Goal: Task Accomplishment & Management: Complete application form

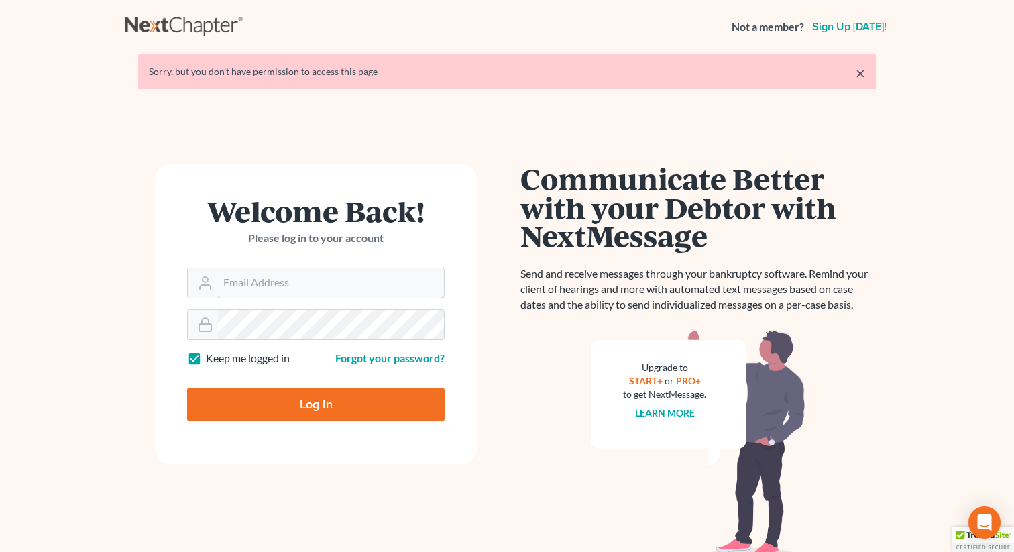
type input "marty@attorneyok.com"
click at [243, 396] on input "Log In" at bounding box center [316, 405] width 258 height 34
type input "Thinking..."
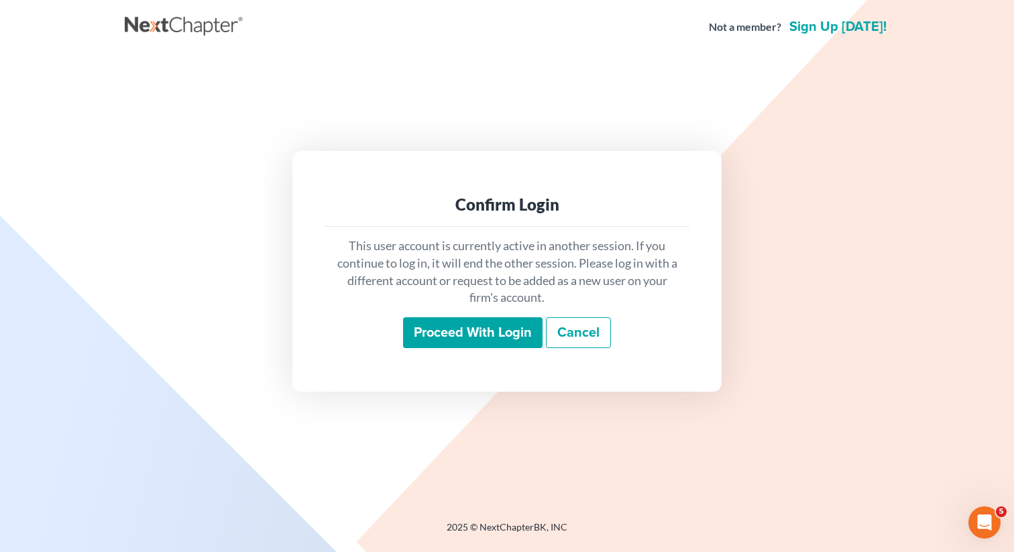
click at [446, 325] on input "Proceed with login" at bounding box center [473, 332] width 140 height 31
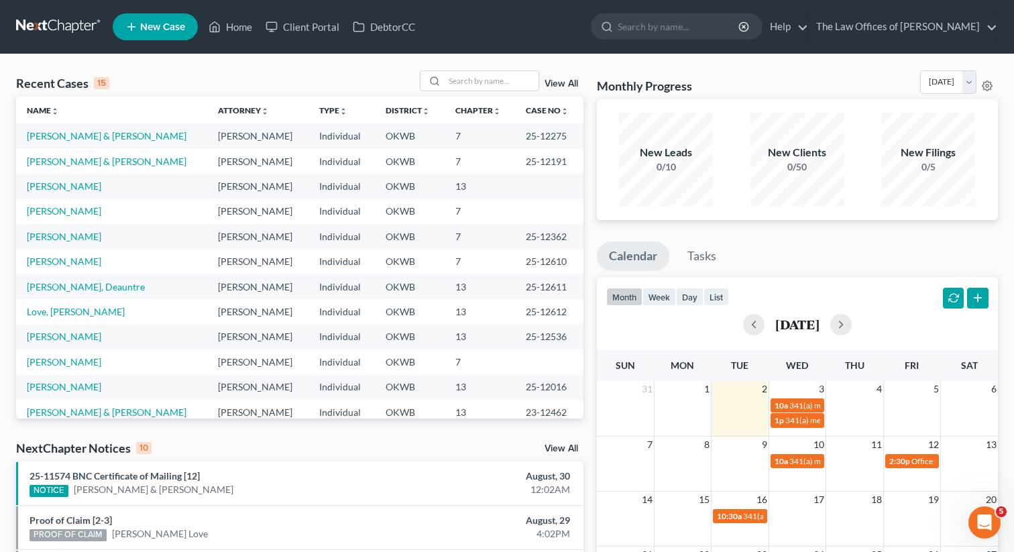
click at [155, 22] on span "New Case" at bounding box center [162, 27] width 45 height 10
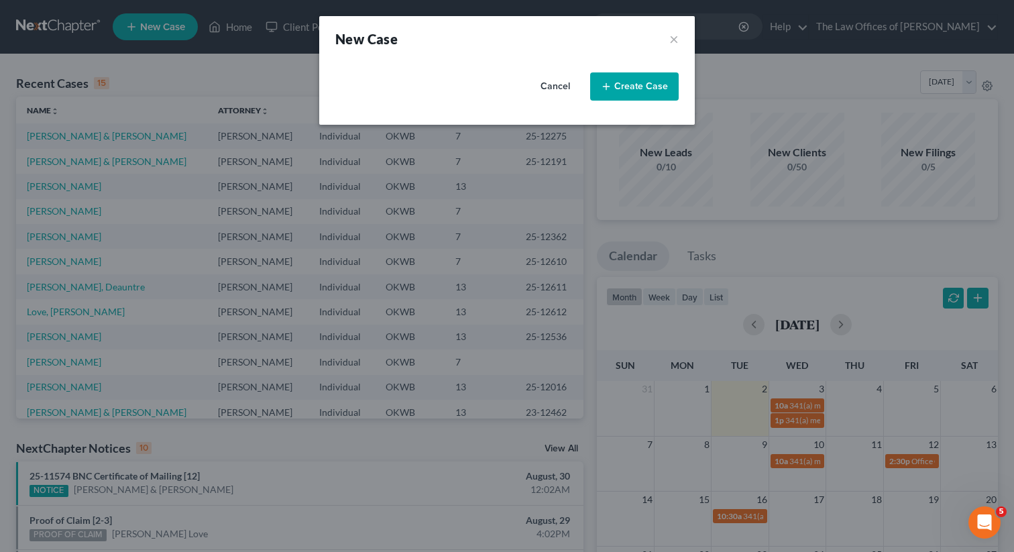
select select "65"
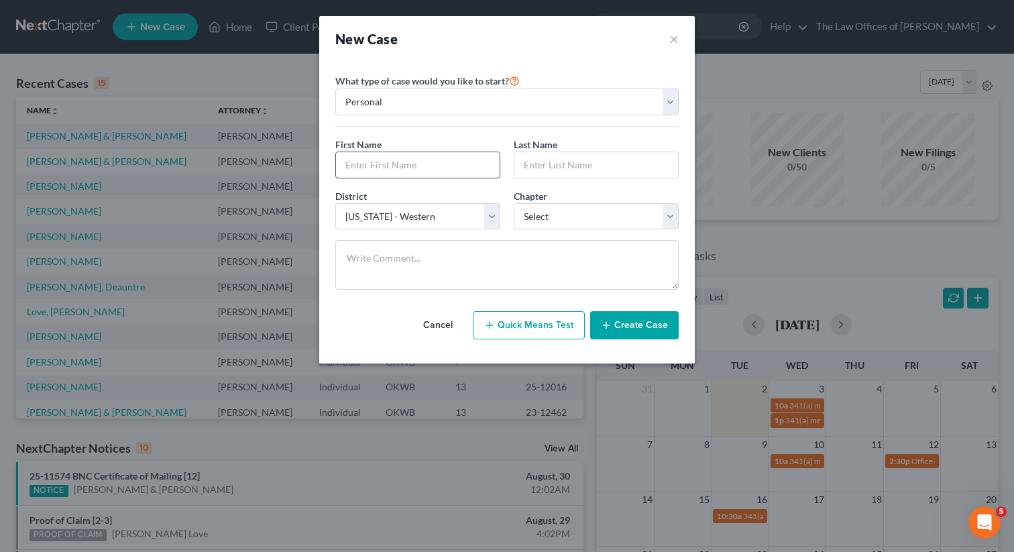
click at [372, 154] on input "text" at bounding box center [418, 164] width 164 height 25
type input "[PERSON_NAME]"
drag, startPoint x: 581, startPoint y: 164, endPoint x: 484, endPoint y: 167, distance: 97.3
click at [484, 167] on div "First Name * [PERSON_NAME] Last Name * [PERSON_NAME]" at bounding box center [507, 163] width 357 height 52
click at [484, 167] on input "[PERSON_NAME]" at bounding box center [418, 164] width 164 height 25
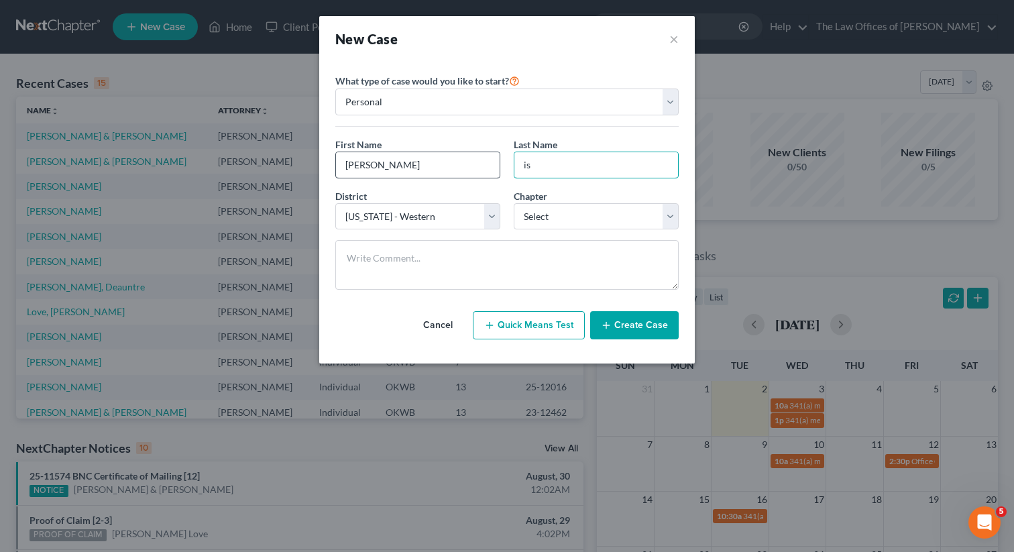
type input "i"
type input "[PERSON_NAME]"
click at [565, 211] on select "Select 7 11 12 13" at bounding box center [596, 216] width 165 height 27
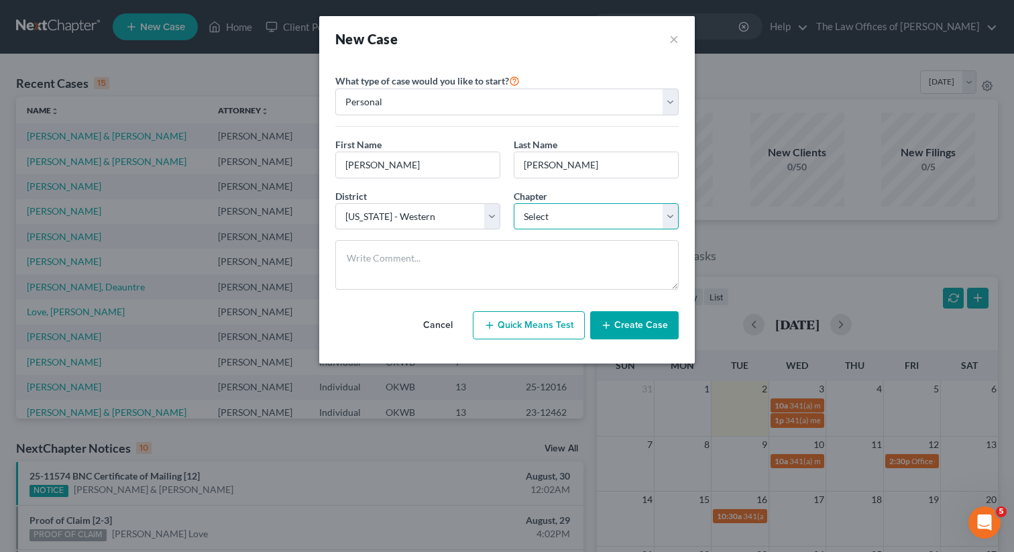
select select "0"
click at [514, 203] on select "Select 7 11 12 13" at bounding box center [596, 216] width 165 height 27
click at [621, 333] on button "Create Case" at bounding box center [634, 325] width 89 height 28
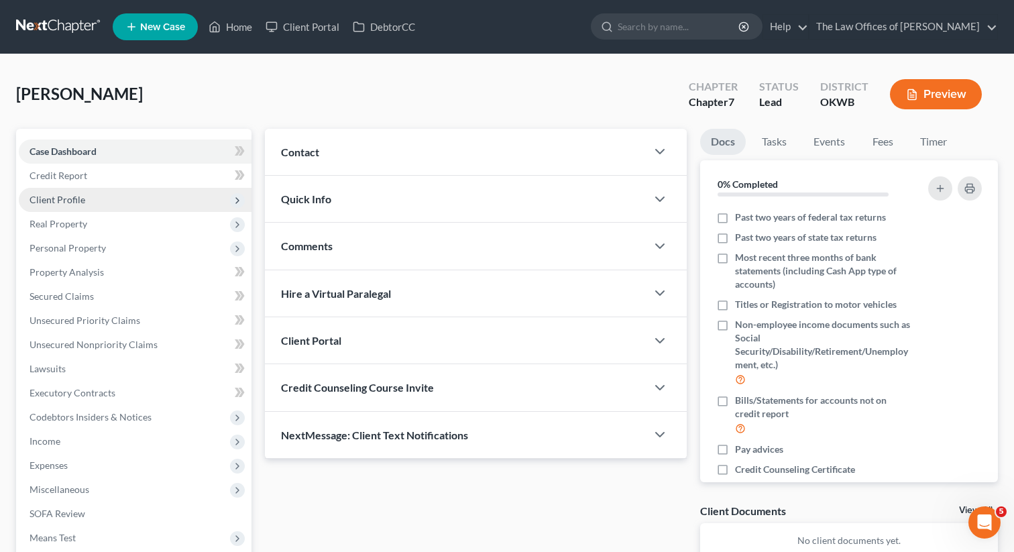
click at [96, 205] on span "Client Profile" at bounding box center [135, 200] width 233 height 24
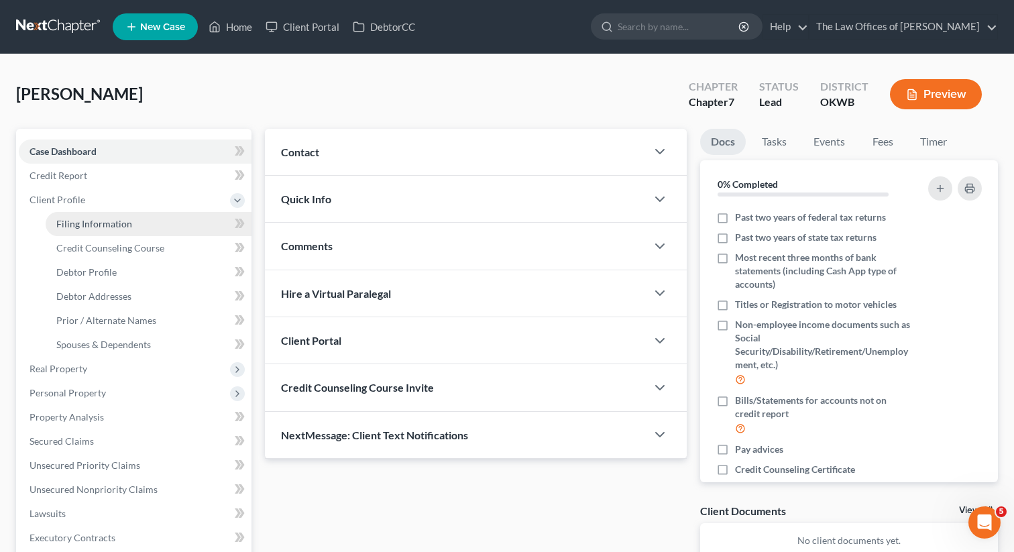
click at [158, 223] on link "Filing Information" at bounding box center [149, 224] width 206 height 24
select select "1"
select select "0"
select select "65"
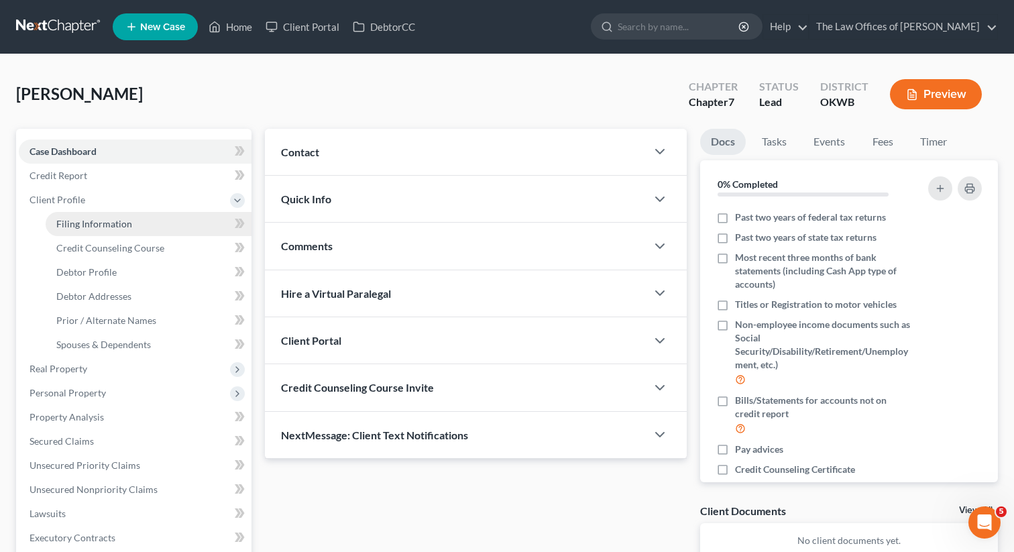
select select "37"
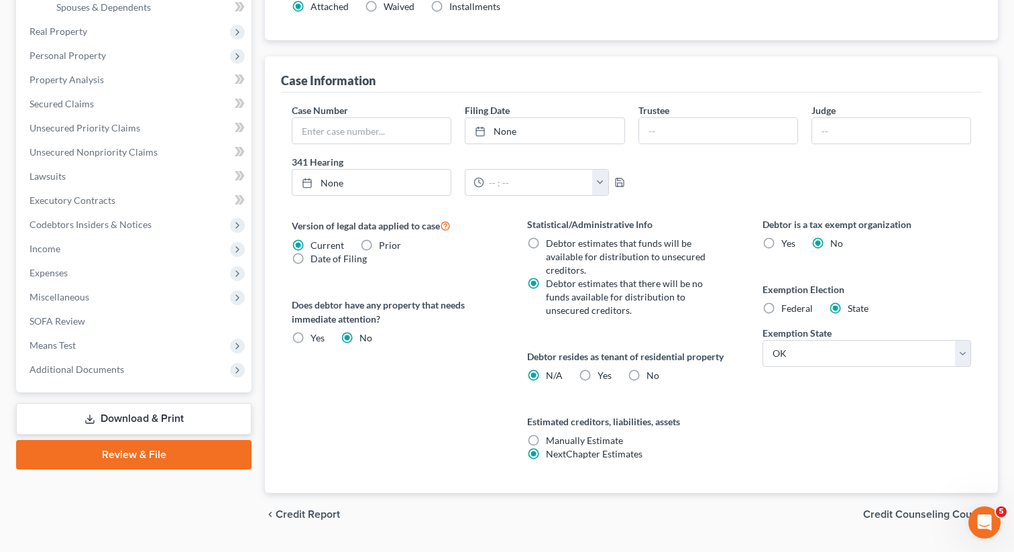
scroll to position [372, 0]
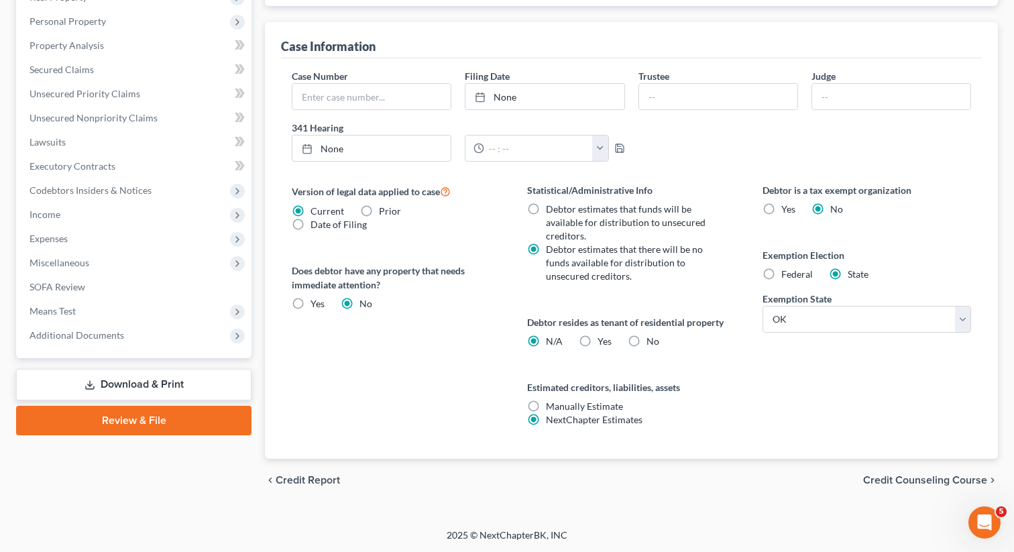
click at [647, 339] on label "No" at bounding box center [653, 341] width 13 height 13
click at [652, 339] on input "No" at bounding box center [656, 339] width 9 height 9
radio input "true"
radio input "false"
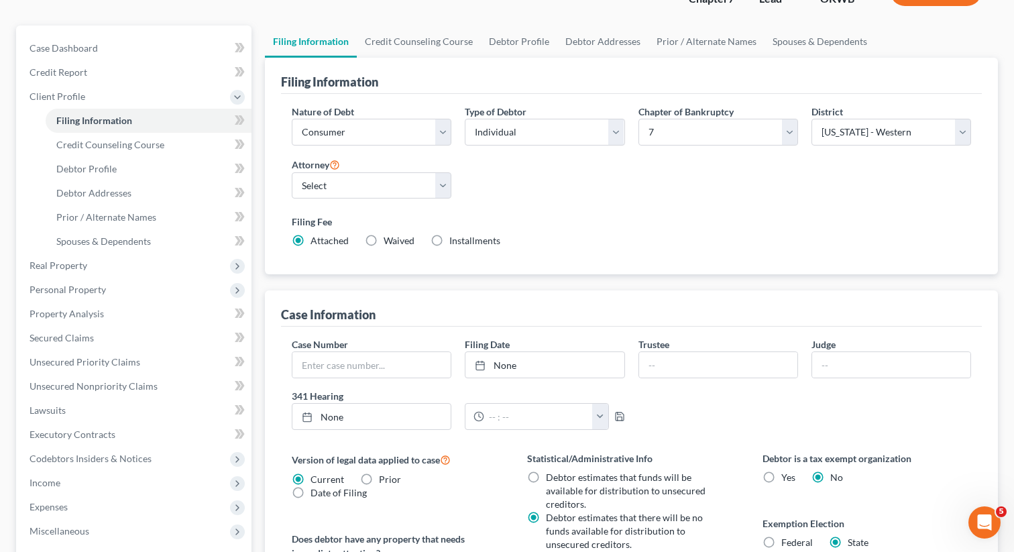
scroll to position [95, 0]
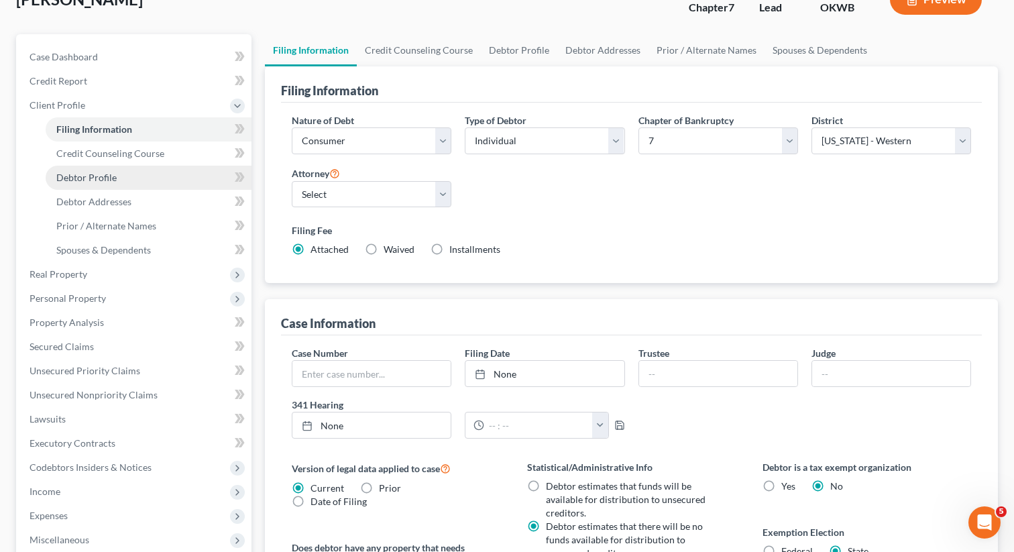
click at [102, 174] on span "Debtor Profile" at bounding box center [86, 177] width 60 height 11
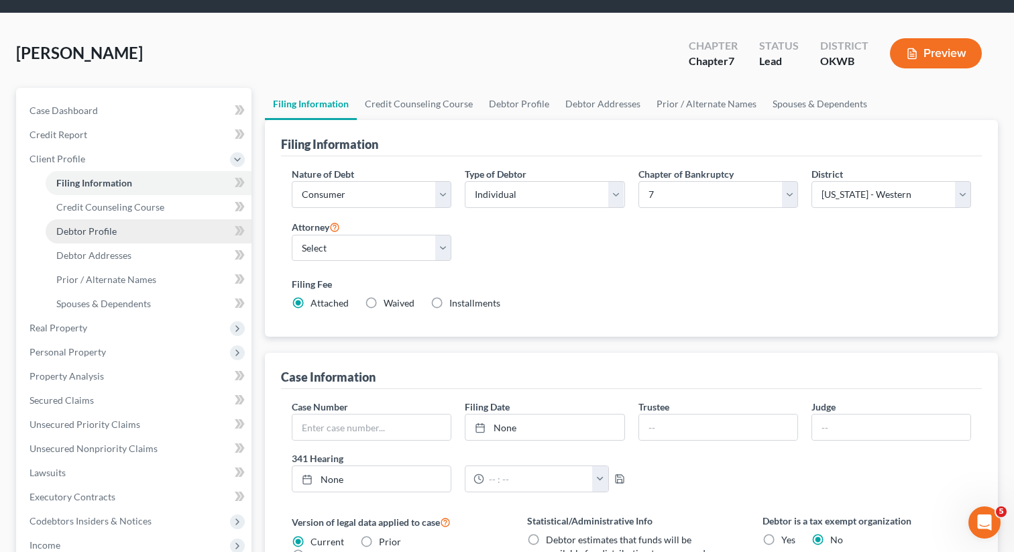
select select "0"
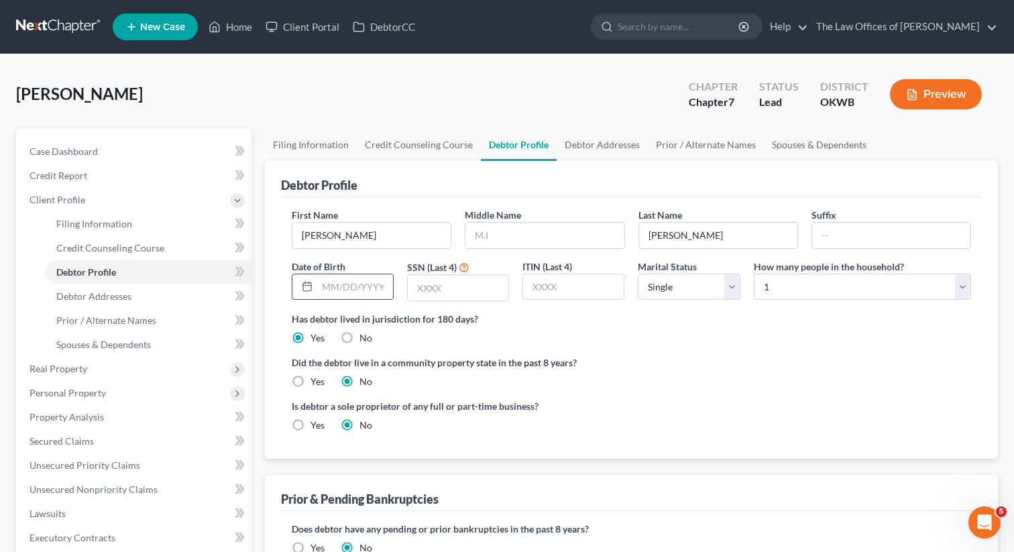
click at [343, 284] on input "text" at bounding box center [355, 286] width 76 height 25
type input "[DATE]"
click at [453, 288] on input "text" at bounding box center [458, 287] width 101 height 25
type input "9710"
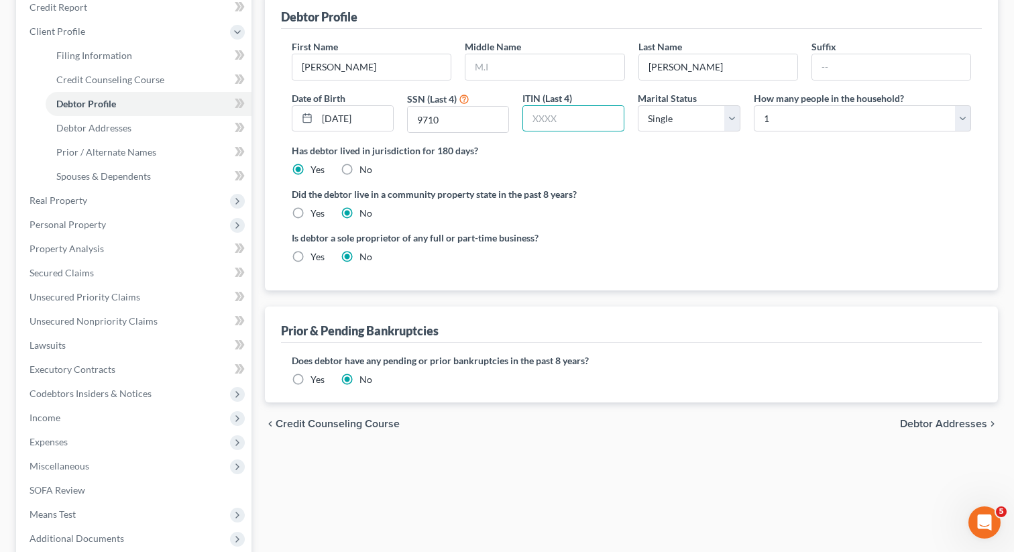
scroll to position [171, 0]
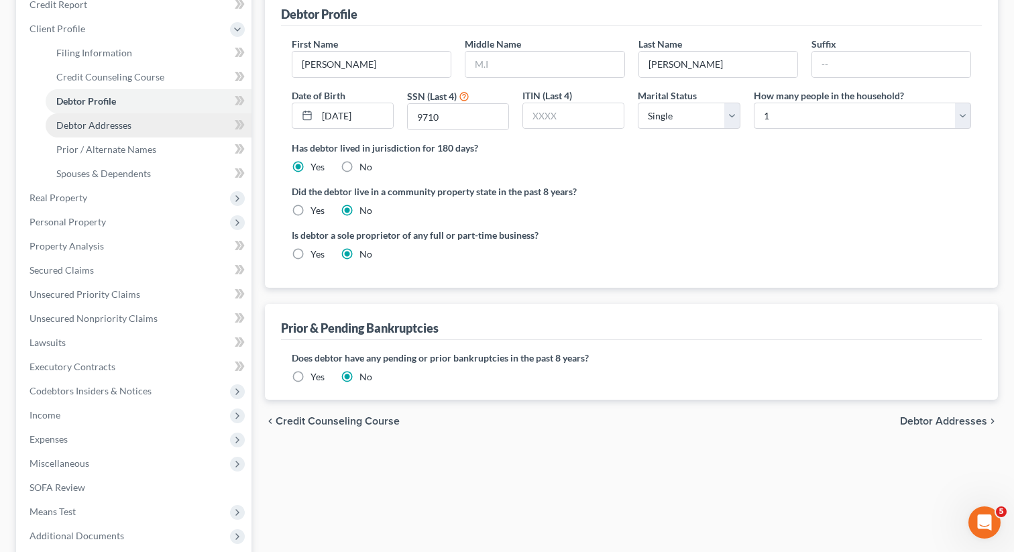
click at [128, 121] on span "Debtor Addresses" at bounding box center [93, 124] width 75 height 11
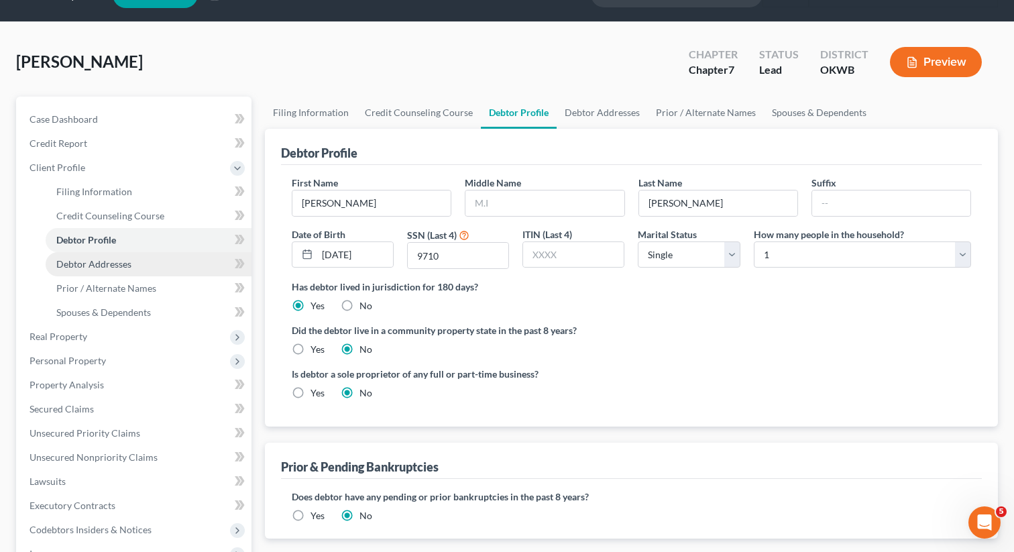
select select "0"
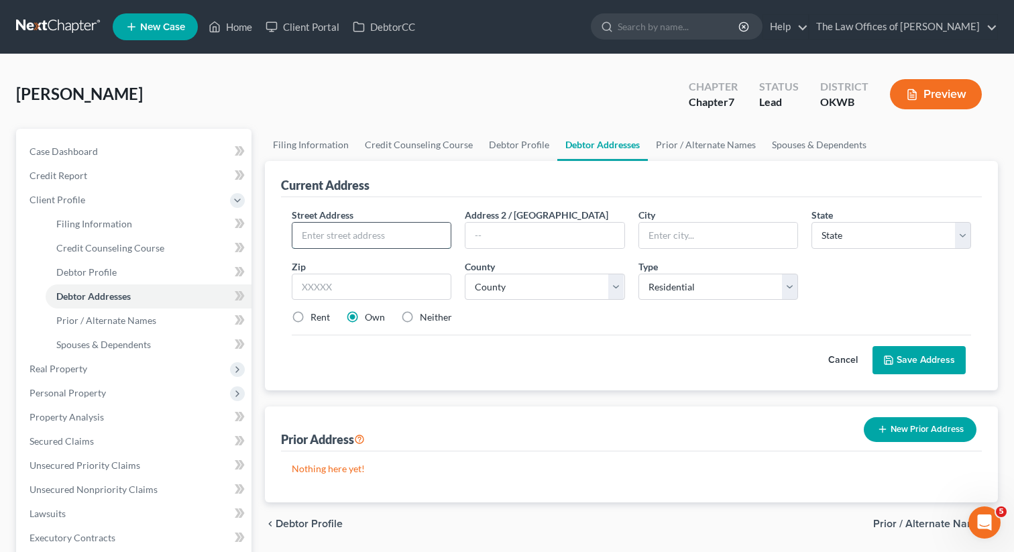
click at [343, 237] on input "text" at bounding box center [371, 235] width 158 height 25
type input "[STREET_ADDRESS]"
type input "[PERSON_NAME]"
select select "37"
type input "73160"
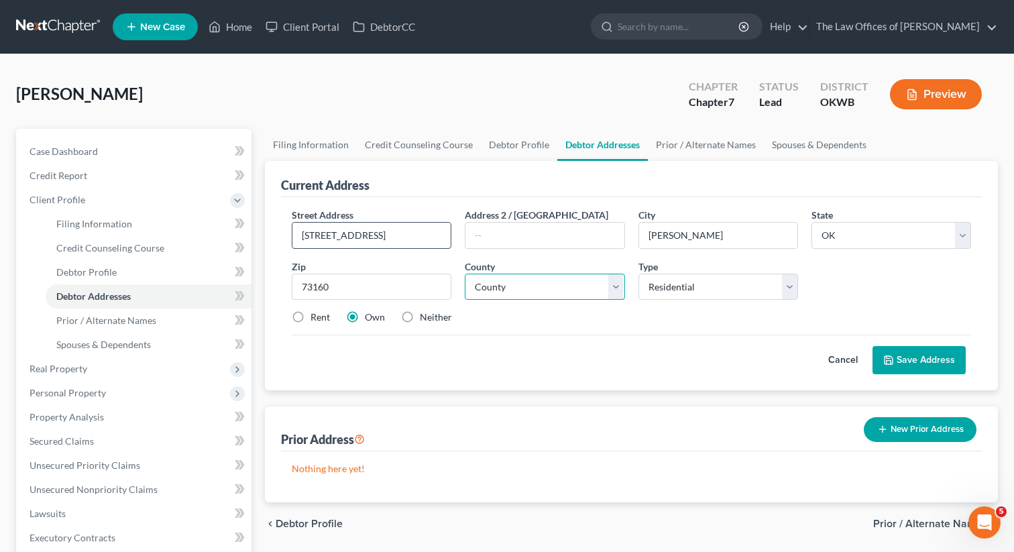
type input "[US_STATE][GEOGRAPHIC_DATA]"
click at [488, 298] on select "County [GEOGRAPHIC_DATA] [GEOGRAPHIC_DATA] [GEOGRAPHIC_DATA] [GEOGRAPHIC_DATA] …" at bounding box center [545, 287] width 160 height 27
select select "13"
click at [465, 274] on select "County [GEOGRAPHIC_DATA] [GEOGRAPHIC_DATA] [GEOGRAPHIC_DATA] [GEOGRAPHIC_DATA] …" at bounding box center [545, 287] width 160 height 27
click at [895, 351] on button "Save Address" at bounding box center [919, 360] width 93 height 28
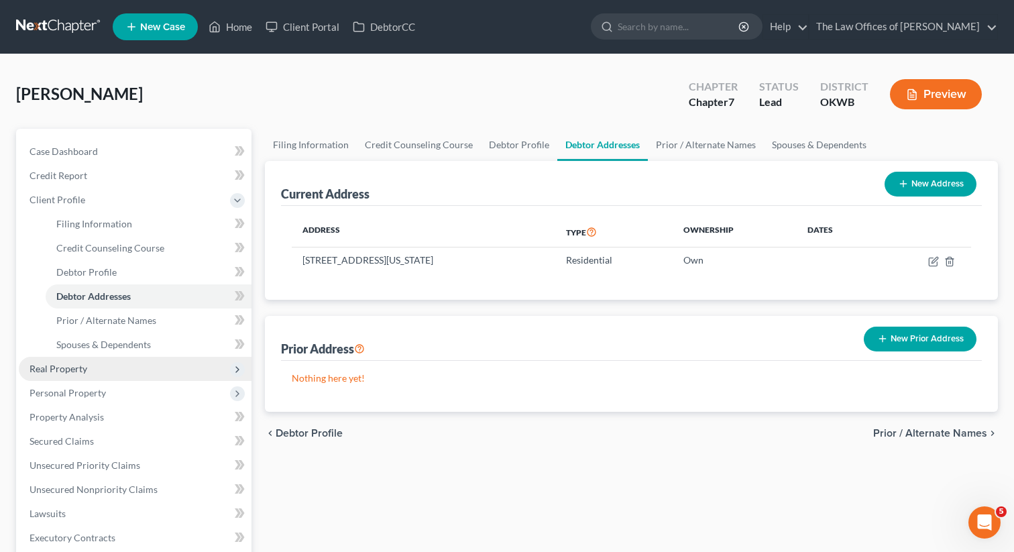
click at [95, 362] on span "Real Property" at bounding box center [135, 369] width 233 height 24
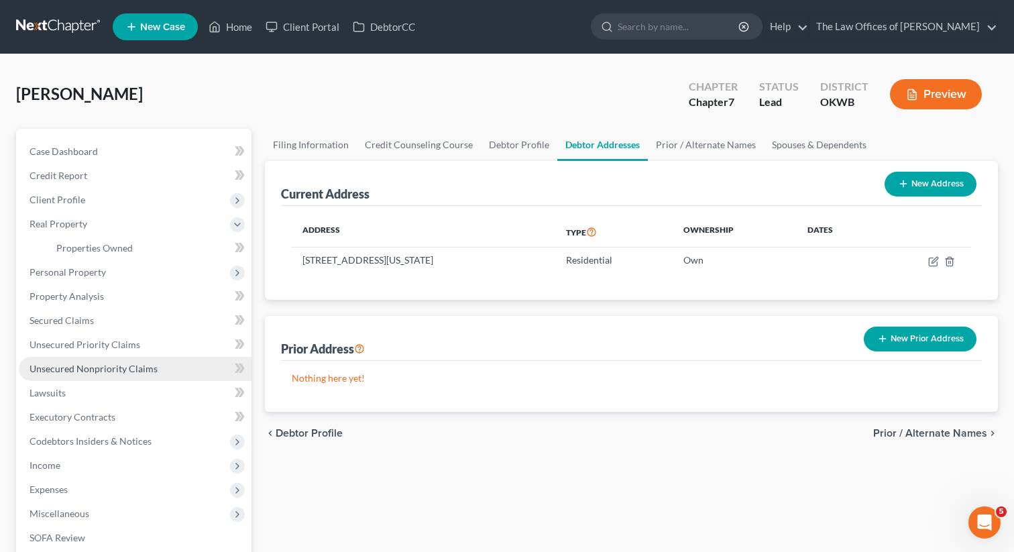
click at [110, 378] on link "Unsecured Nonpriority Claims" at bounding box center [135, 369] width 233 height 24
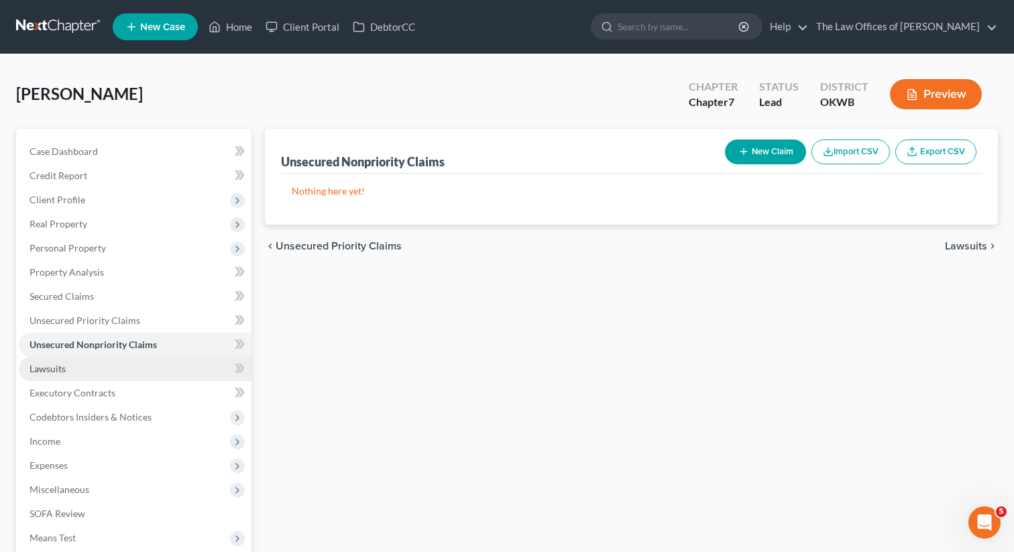
click at [106, 378] on link "Lawsuits" at bounding box center [135, 369] width 233 height 24
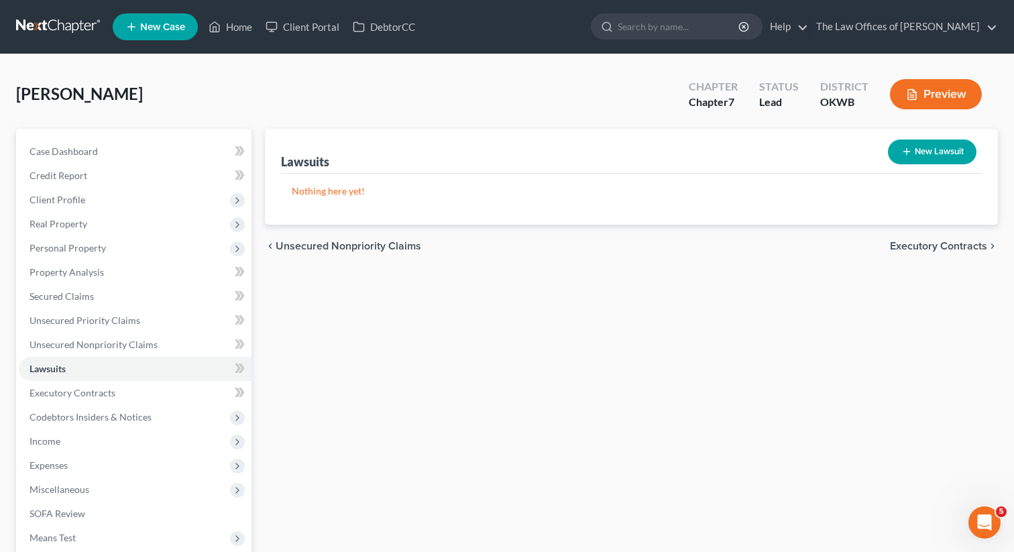
click at [908, 150] on icon "button" at bounding box center [906, 151] width 11 height 11
select select "0"
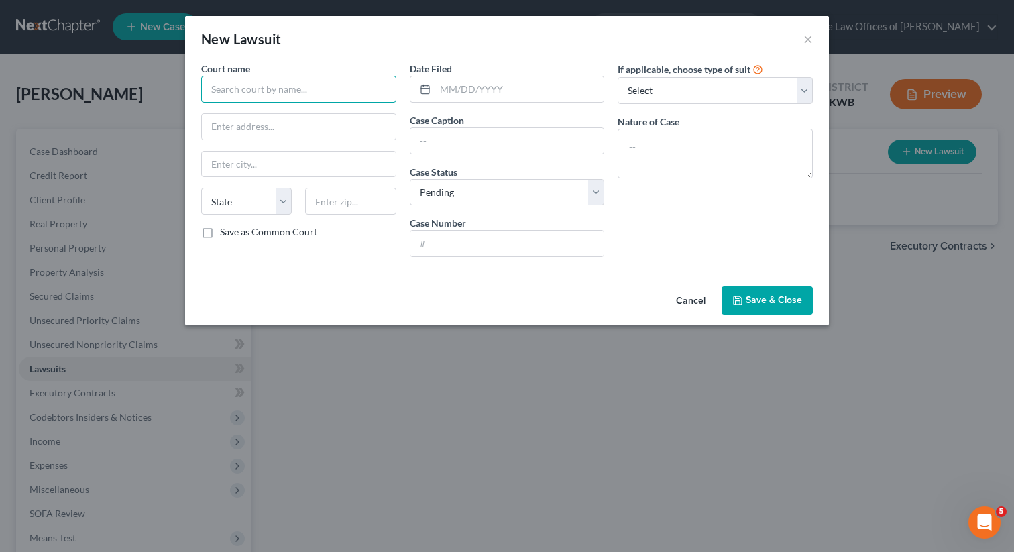
click at [244, 85] on input "text" at bounding box center [298, 89] width 195 height 27
type input "District Court of [GEOGRAPHIC_DATA]"
click at [221, 117] on input "text" at bounding box center [299, 126] width 194 height 25
type input "[STREET_ADDRESS][PERSON_NAME]"
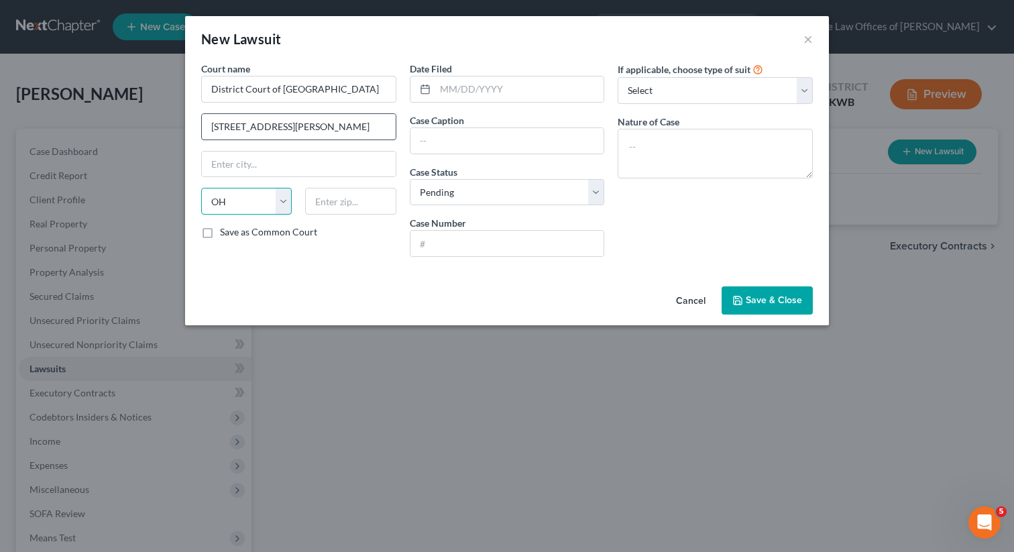
select select "37"
type input "73160"
type input "[US_STATE][GEOGRAPHIC_DATA]"
click at [484, 87] on input "text" at bounding box center [519, 88] width 169 height 25
